Goal: Find specific page/section: Find specific page/section

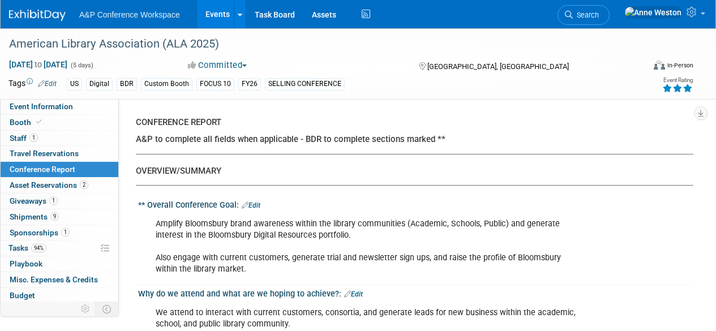
select select "YES"
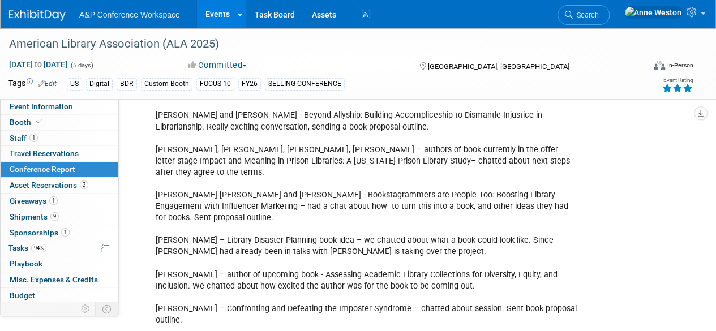
scroll to position [1751, 0]
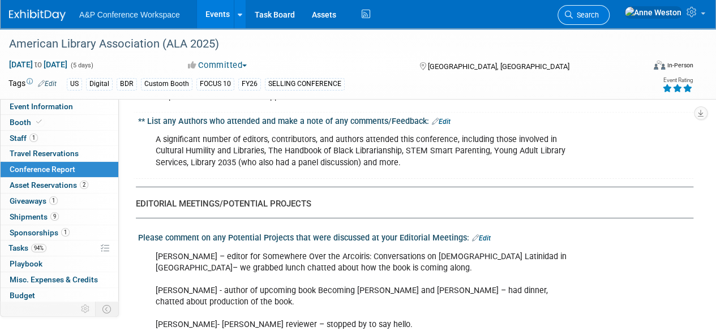
click at [599, 17] on span "Search" at bounding box center [586, 15] width 26 height 8
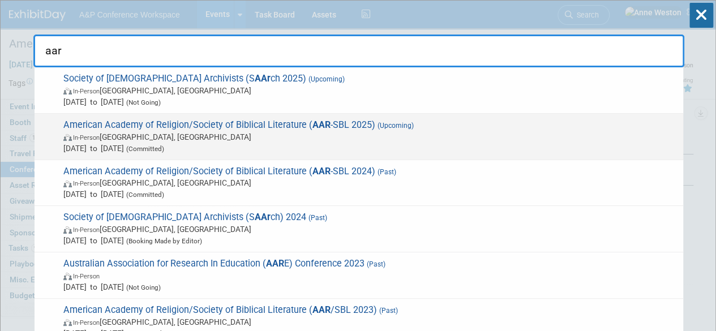
type input "aar"
click at [211, 122] on span "American Academy of Religion/Society of Biblical Literature ( AAR -SBL 2025) (U…" at bounding box center [369, 136] width 618 height 35
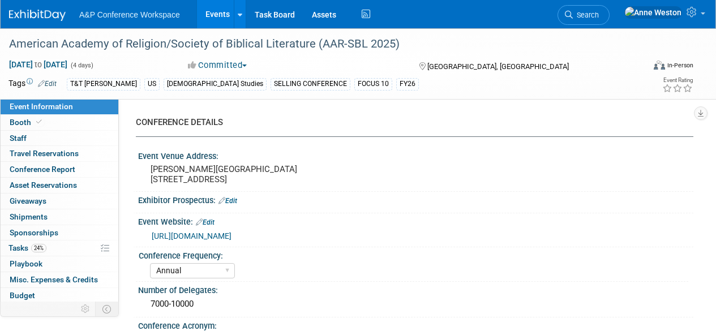
select select "Annual"
select select "Level 1"
select select "In-Person Booth"
select select "[DEMOGRAPHIC_DATA] Studies"
select select "T&T [PERSON_NAME]"
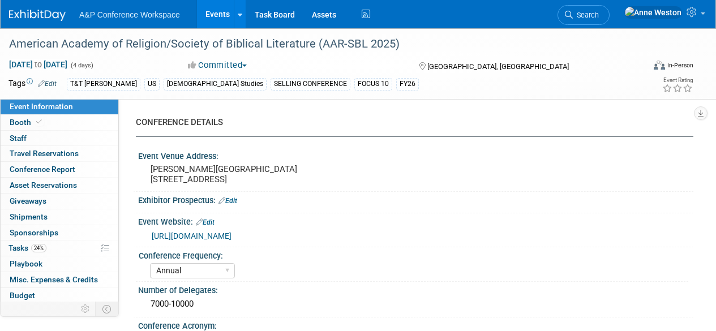
select select "[PERSON_NAME]"
select select "Networking/Commissioning"
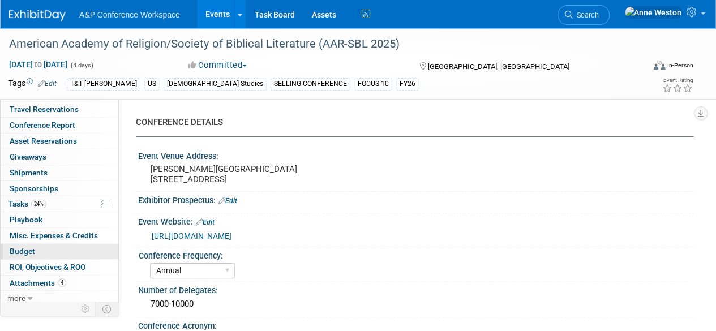
scroll to position [46, 0]
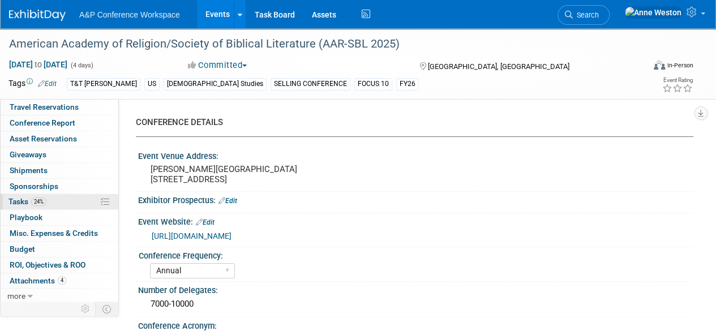
click at [42, 203] on span "24%" at bounding box center [38, 202] width 15 height 8
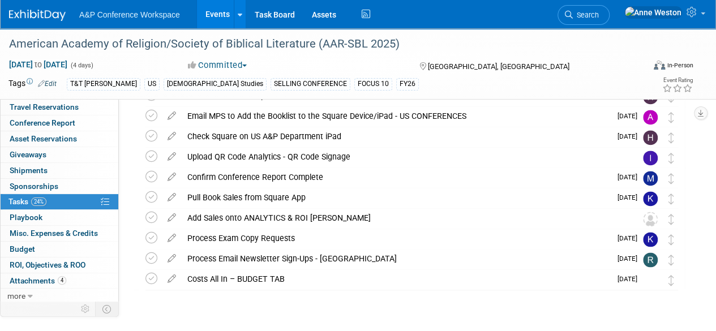
scroll to position [740, 0]
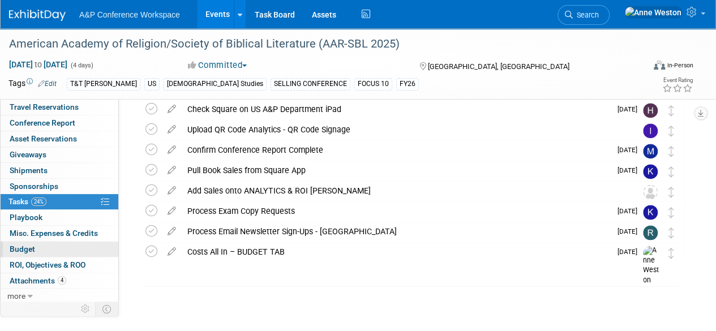
click at [45, 242] on link "Budget" at bounding box center [60, 249] width 118 height 15
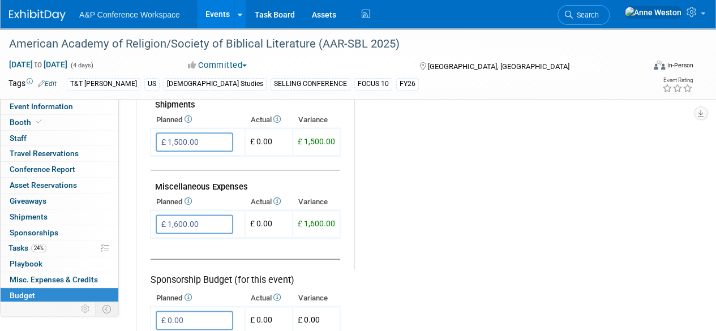
scroll to position [623, 0]
